Goal: Find specific page/section: Find specific page/section

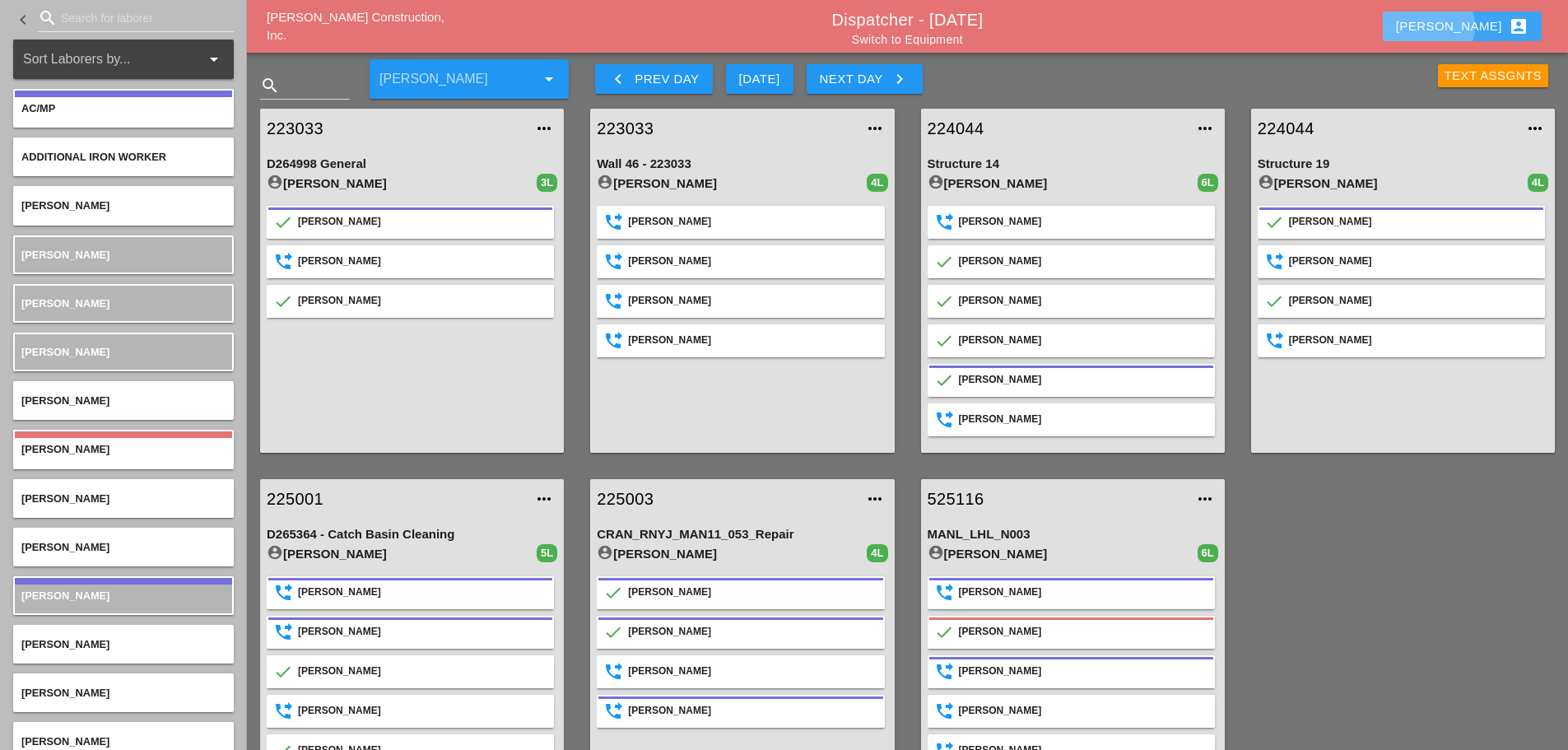
click at [1479, 29] on div "[PERSON_NAME] account_box" at bounding box center [1463, 26] width 133 height 20
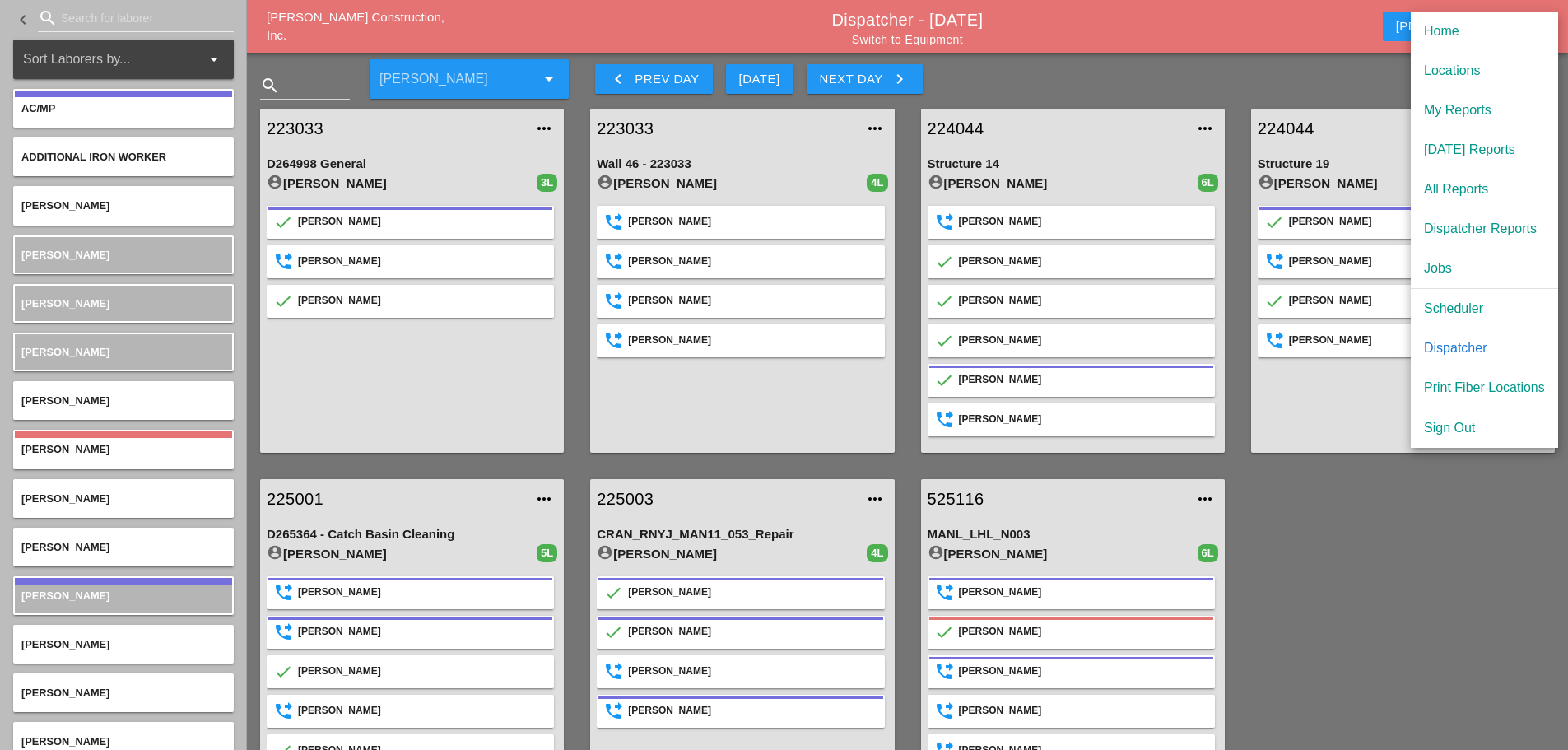
click at [1500, 148] on div "[DATE] Reports" at bounding box center [1484, 149] width 121 height 20
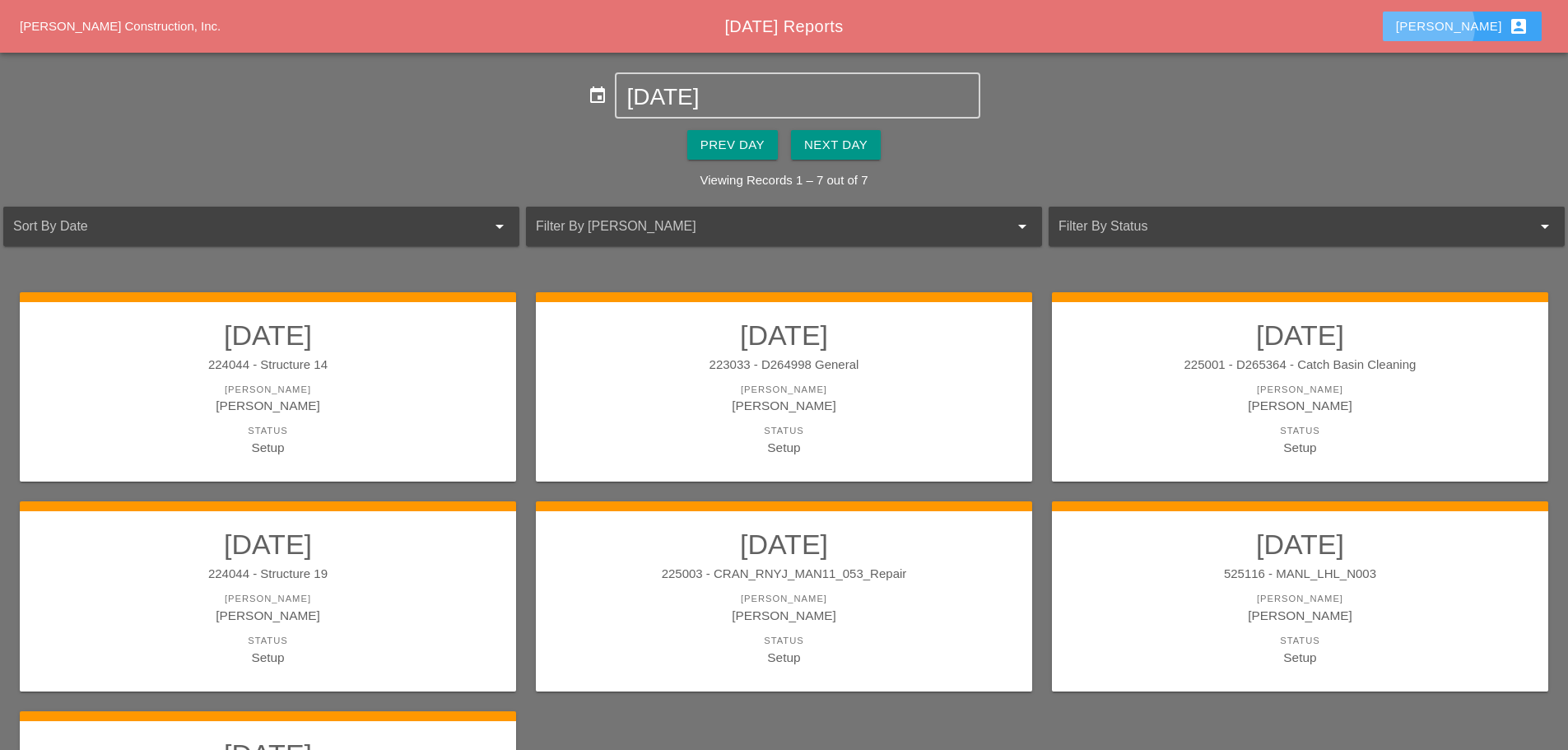
click at [1484, 28] on div "[PERSON_NAME] account_box" at bounding box center [1463, 26] width 133 height 20
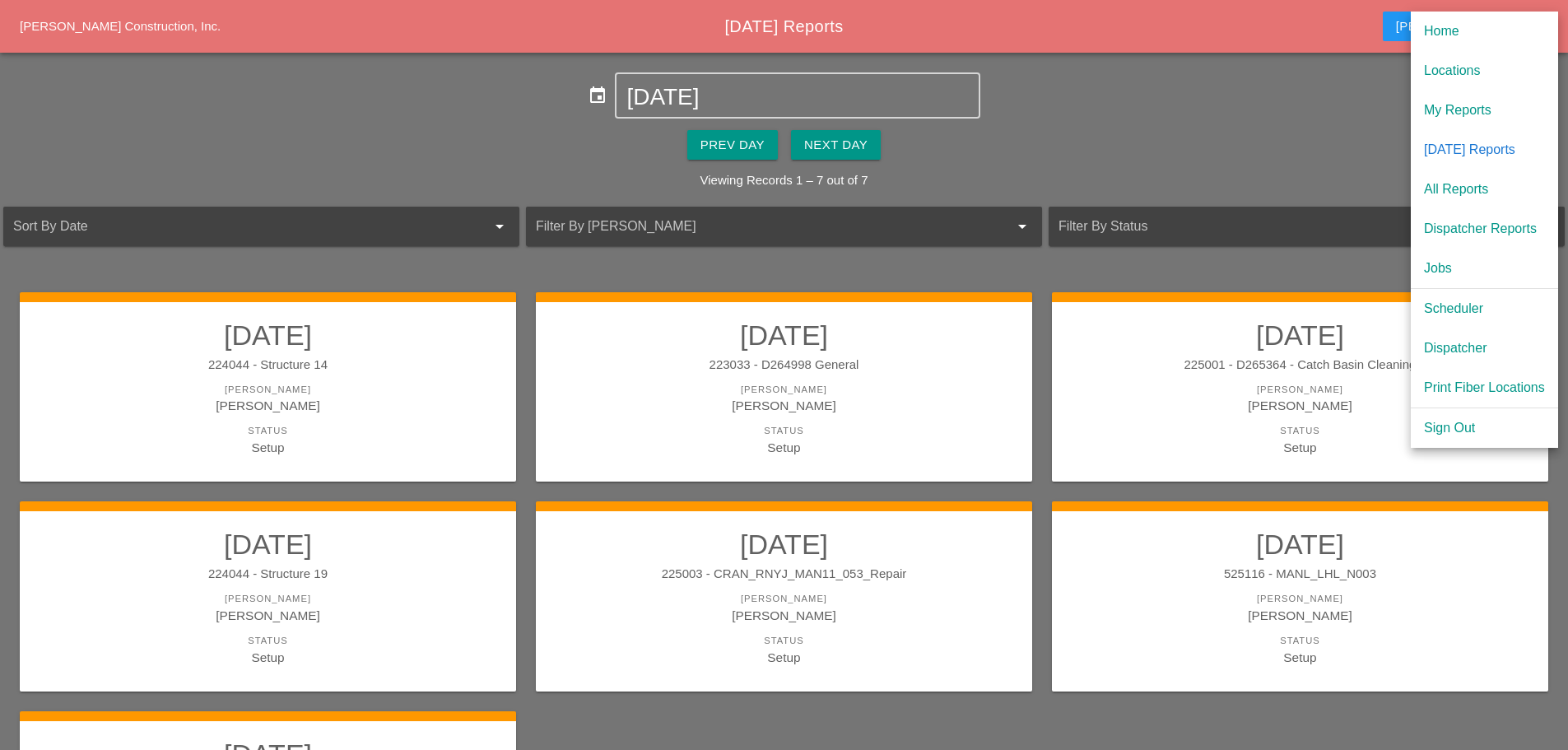
click at [1466, 312] on div "Scheduler" at bounding box center [1484, 308] width 121 height 20
